Goal: Check status: Check status

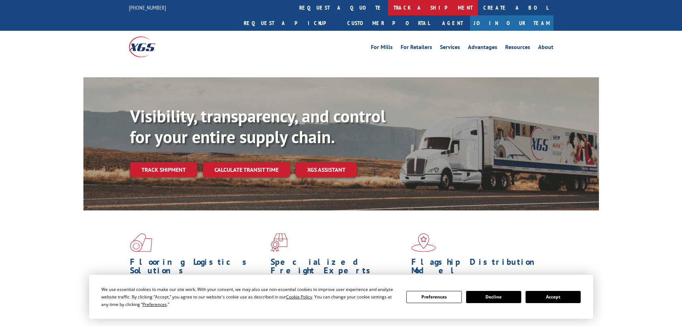
click at [388, 6] on link "track a shipment" at bounding box center [433, 7] width 90 height 15
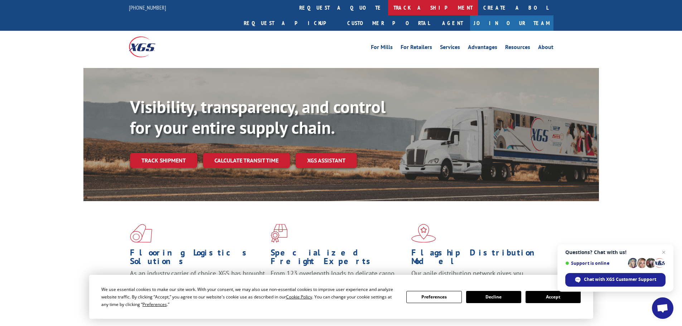
click at [388, 8] on link "track a shipment" at bounding box center [433, 7] width 90 height 15
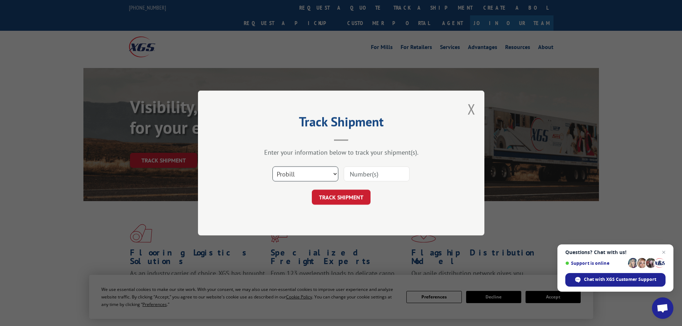
click at [297, 177] on select "Select category... Probill BOL PO" at bounding box center [305, 173] width 66 height 15
click at [272, 166] on select "Select category... Probill BOL PO" at bounding box center [305, 173] width 66 height 15
click at [355, 173] on input at bounding box center [377, 173] width 66 height 15
paste input "16920465"
type input "16920465"
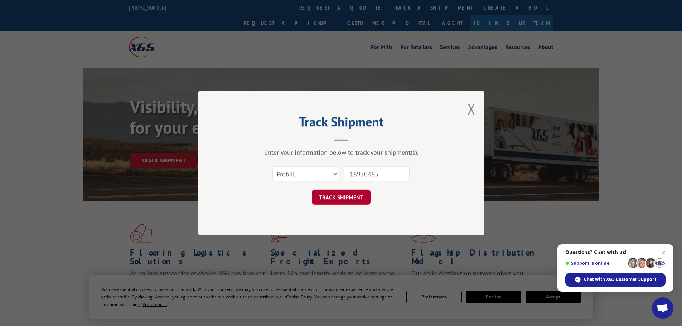
click at [345, 193] on button "TRACK SHIPMENT" at bounding box center [341, 197] width 59 height 15
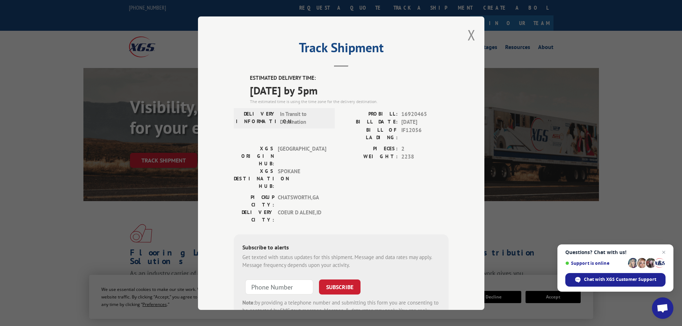
drag, startPoint x: 243, startPoint y: 79, endPoint x: 347, endPoint y: 96, distance: 104.4
click at [347, 96] on div "ESTIMATED DELIVERY TIME: [DATE] by 5pm The estimated time is using the time zon…" at bounding box center [341, 202] width 215 height 257
copy div "ESTIMATED DELIVERY TIME: [DATE] by 5pm"
